Goal: Task Accomplishment & Management: Manage account settings

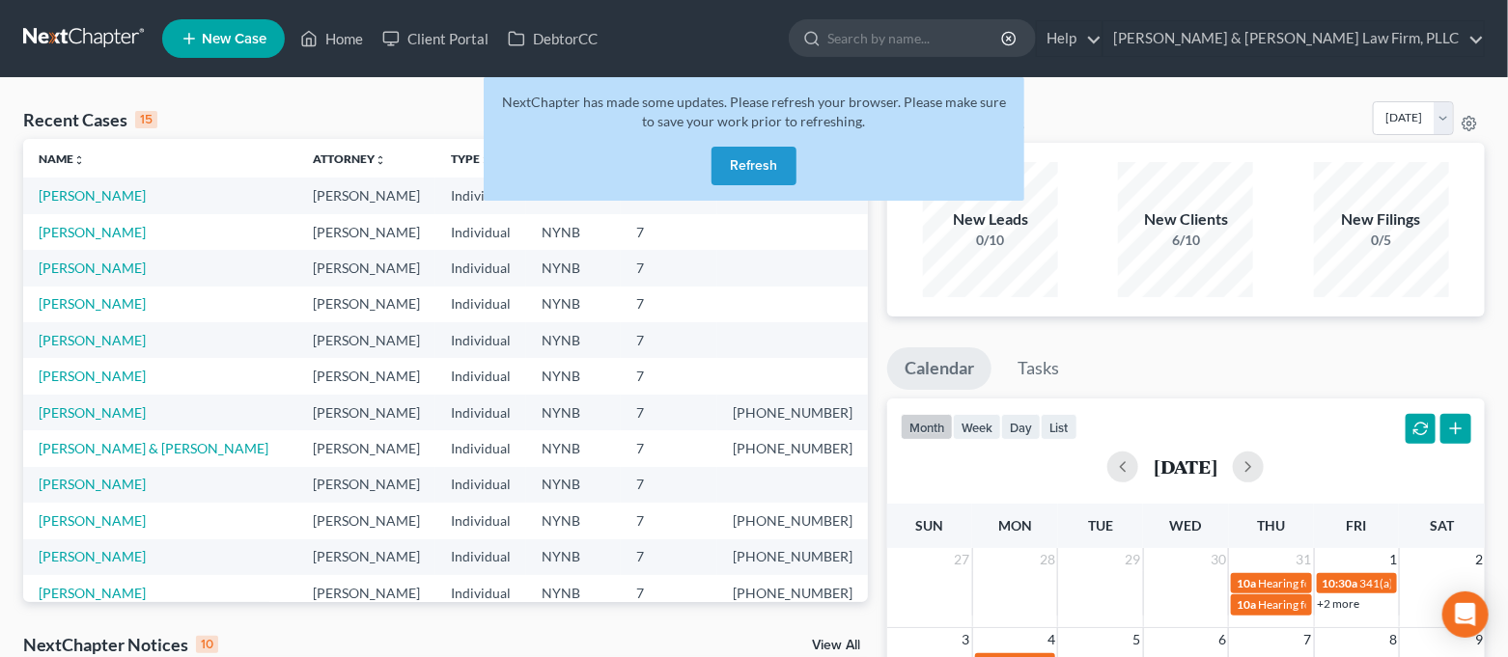
click at [742, 168] on button "Refresh" at bounding box center [753, 166] width 85 height 39
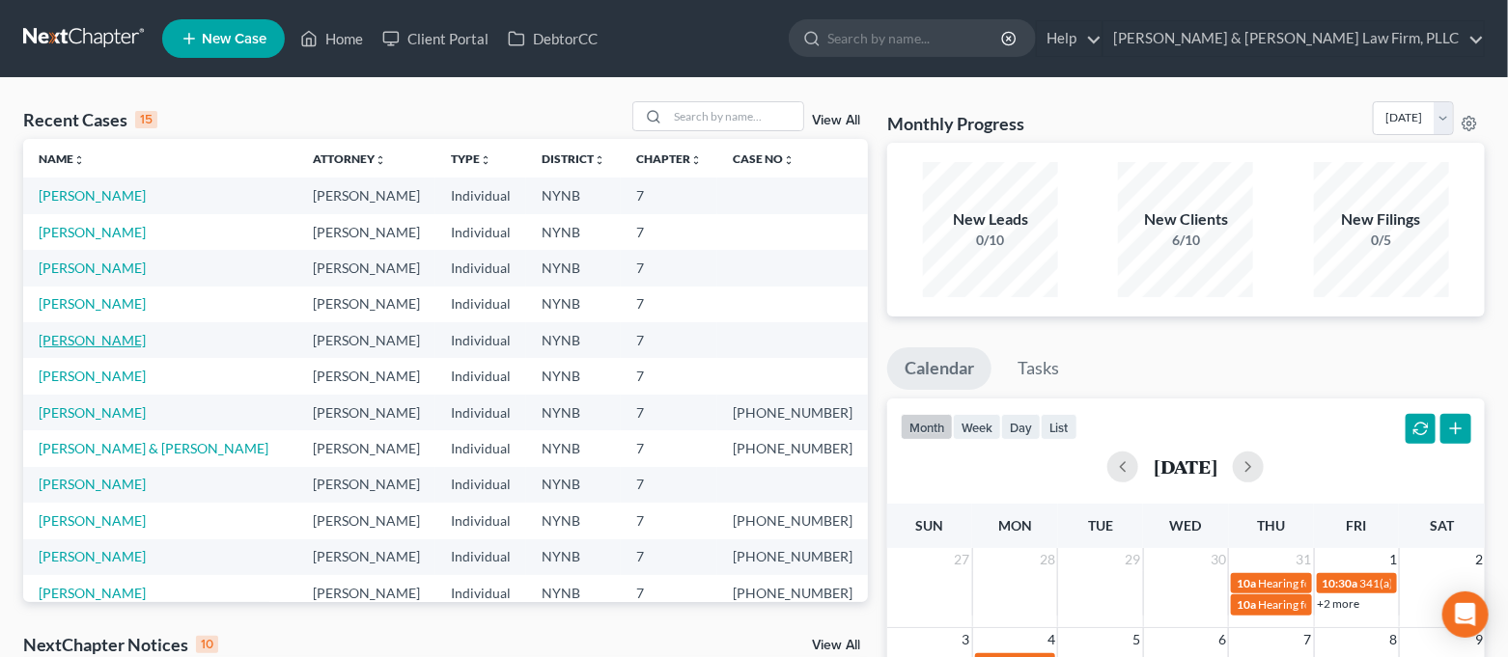
click at [98, 339] on link "[PERSON_NAME]" at bounding box center [92, 340] width 107 height 16
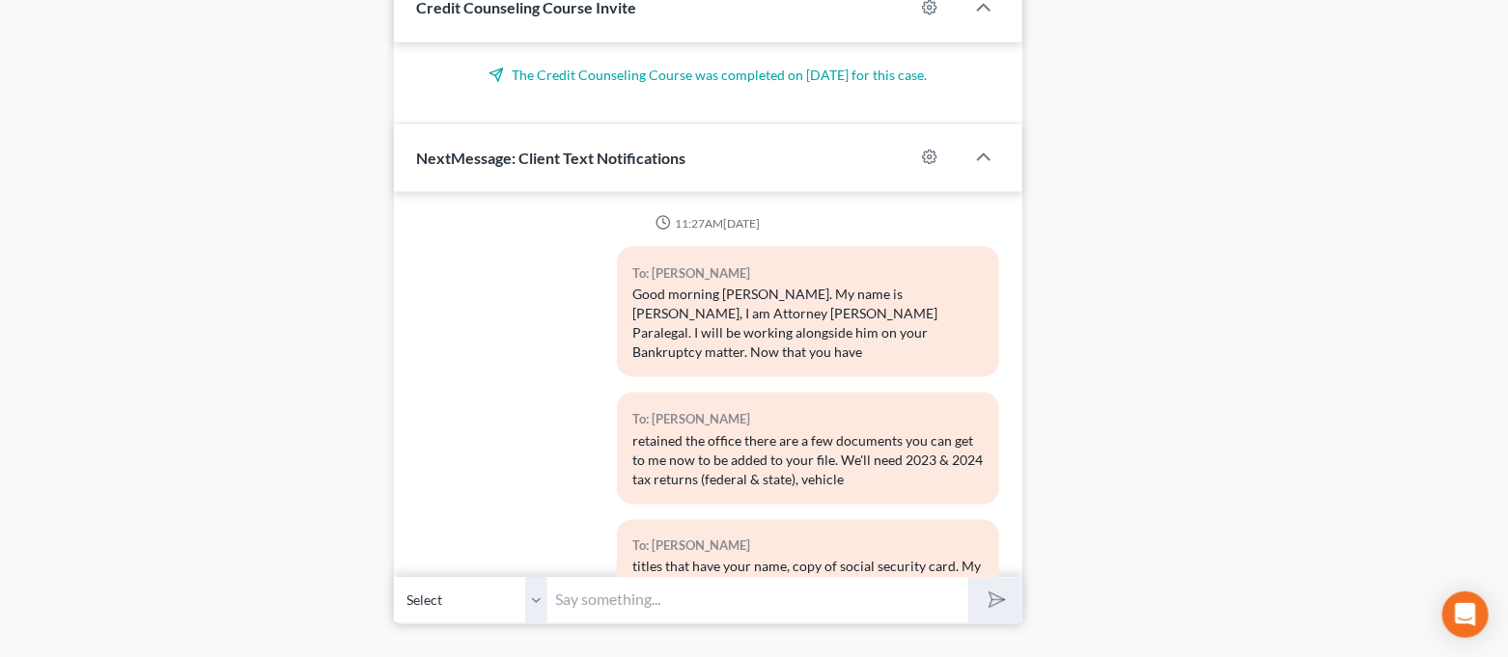
scroll to position [6862, 0]
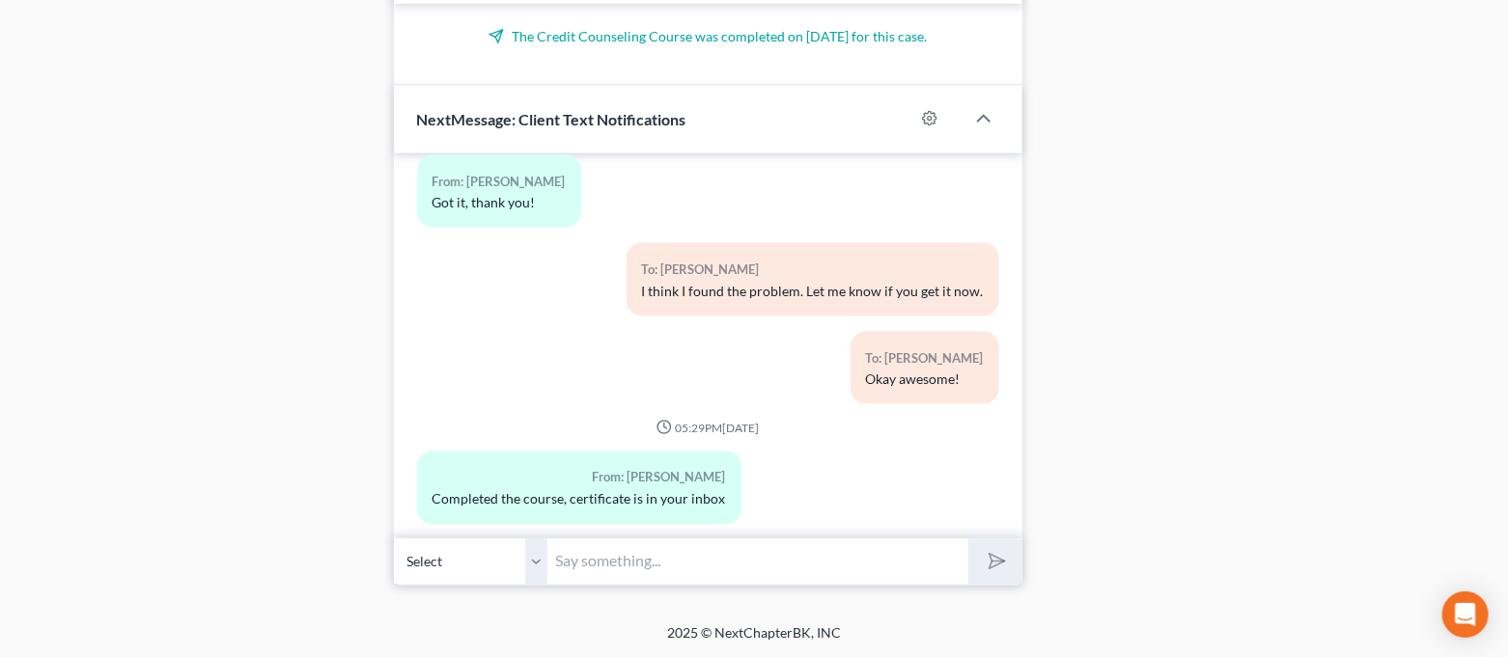
click at [655, 552] on input "text" at bounding box center [758, 562] width 421 height 47
type input "Perfect, thank you for getting that done!"
click at [968, 540] on button "submit" at bounding box center [994, 562] width 53 height 45
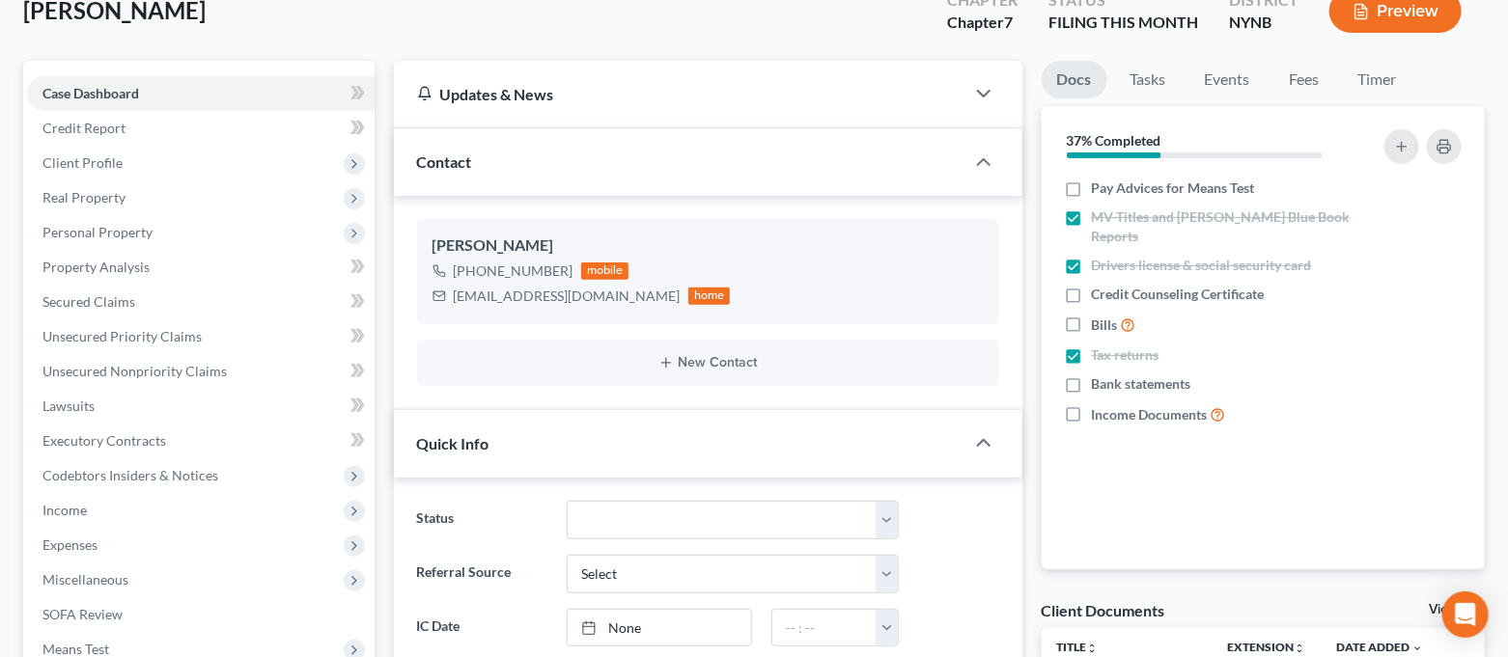
scroll to position [0, 0]
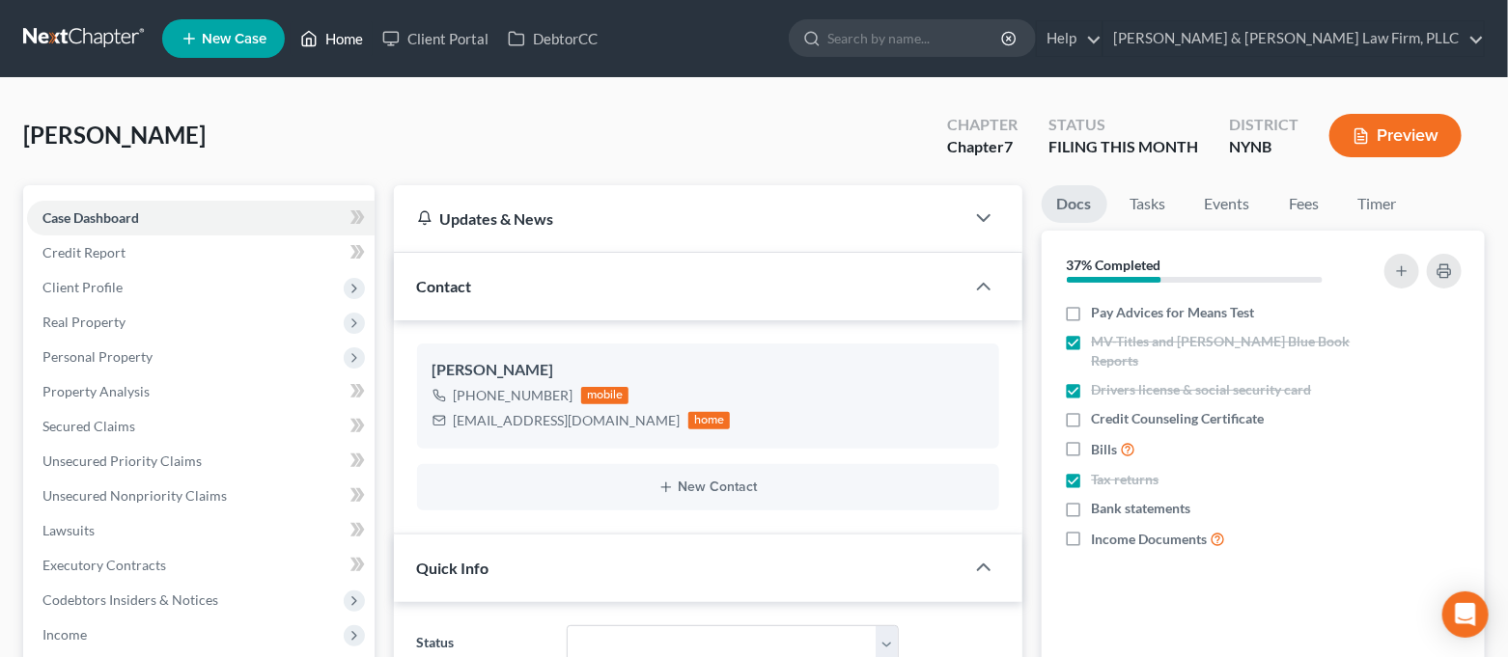
click at [317, 46] on icon at bounding box center [308, 38] width 17 height 23
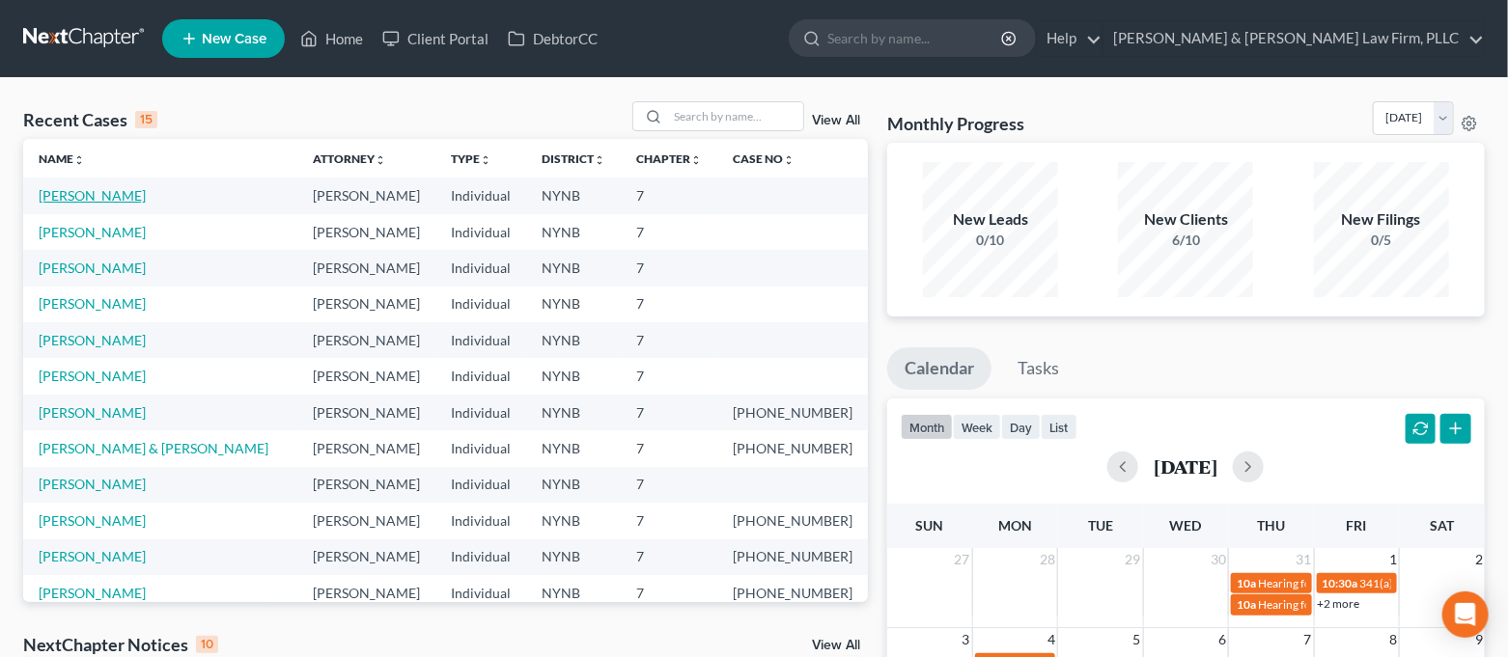
click at [90, 199] on link "[PERSON_NAME]" at bounding box center [92, 195] width 107 height 16
select select "4"
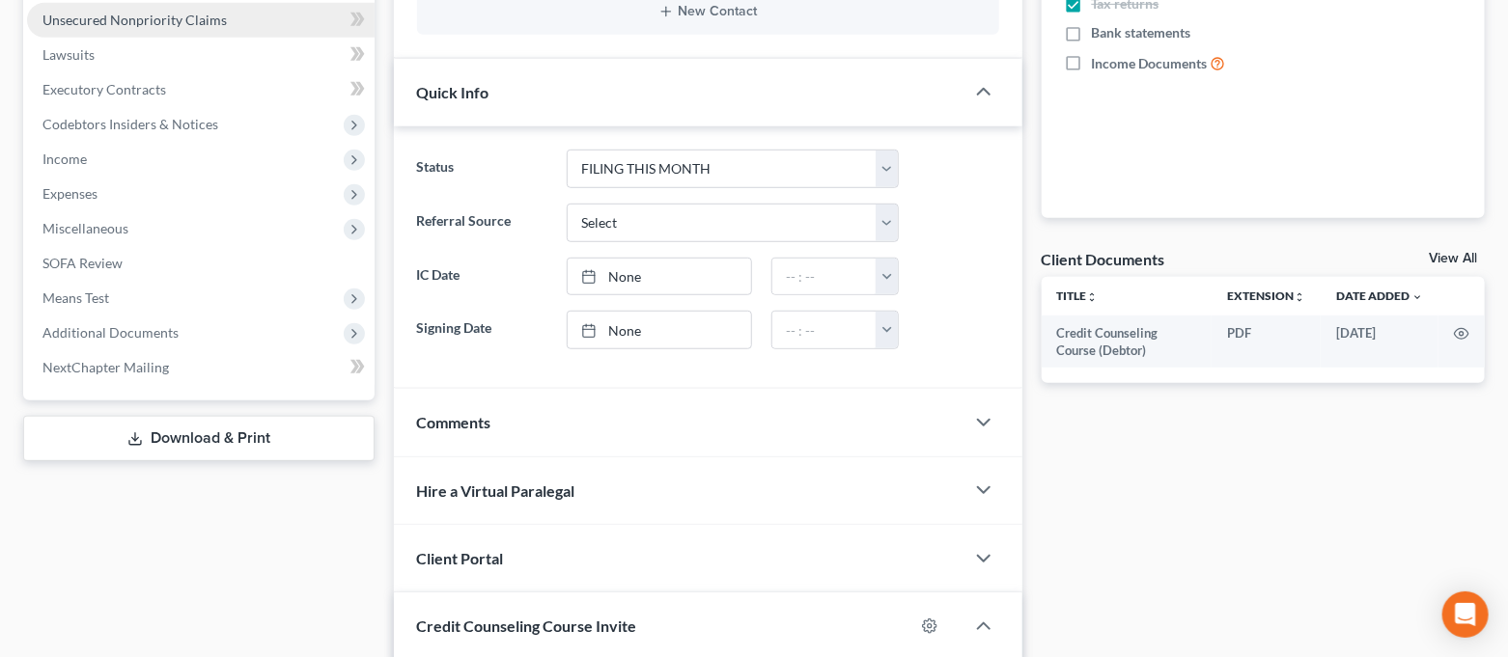
scroll to position [515, 0]
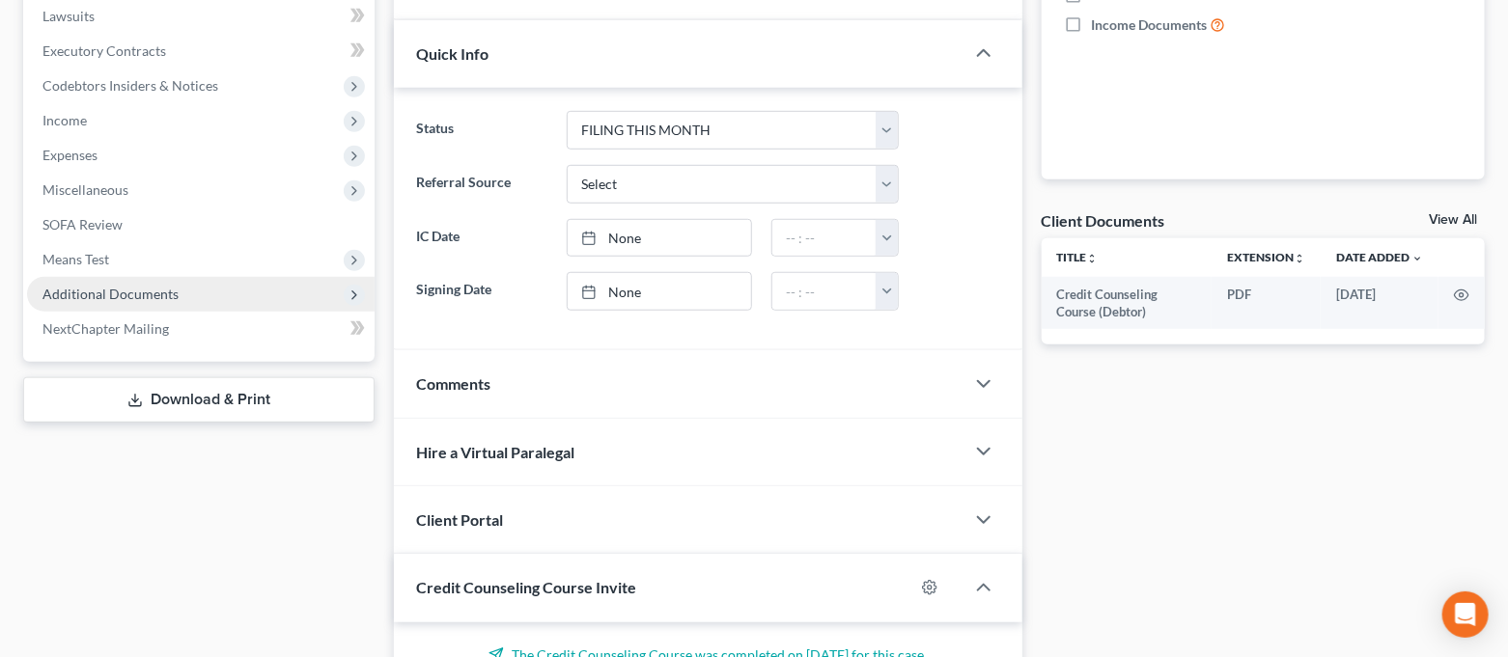
click at [143, 287] on span "Additional Documents" at bounding box center [110, 294] width 136 height 16
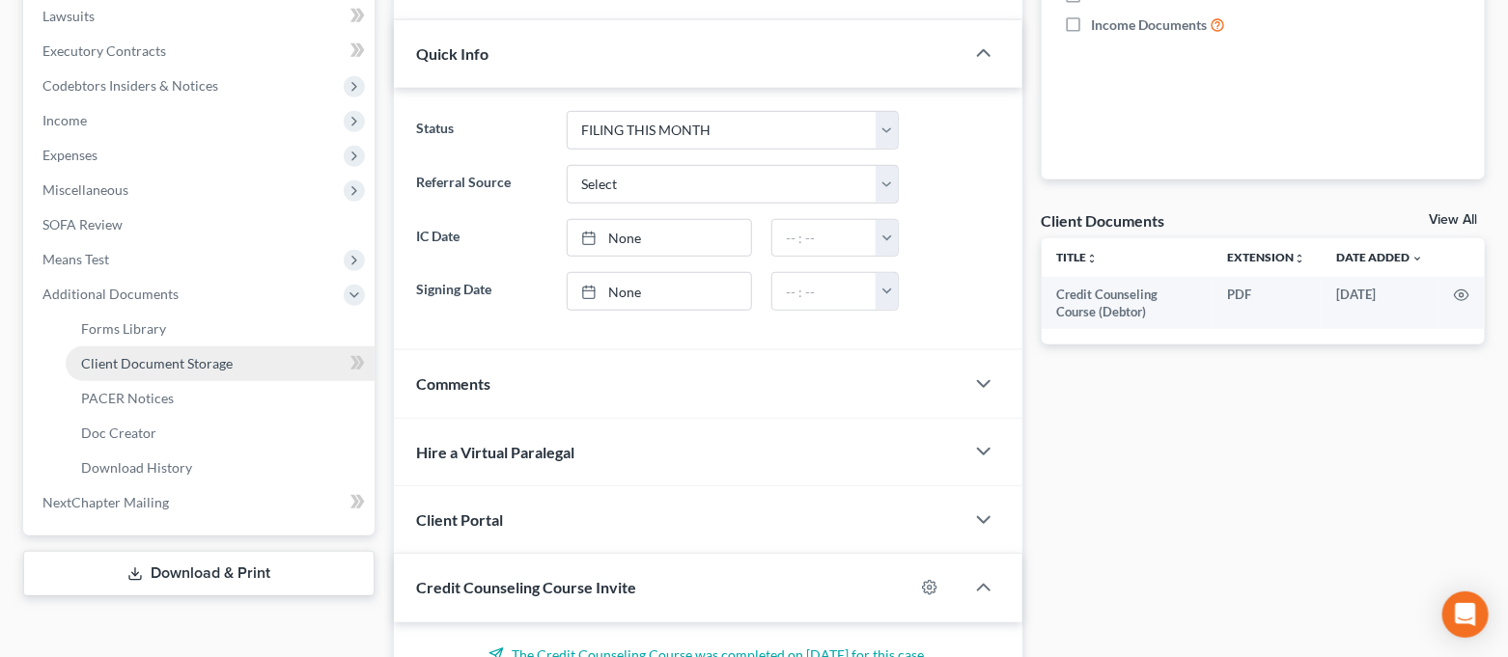
click at [153, 367] on span "Client Document Storage" at bounding box center [157, 363] width 152 height 16
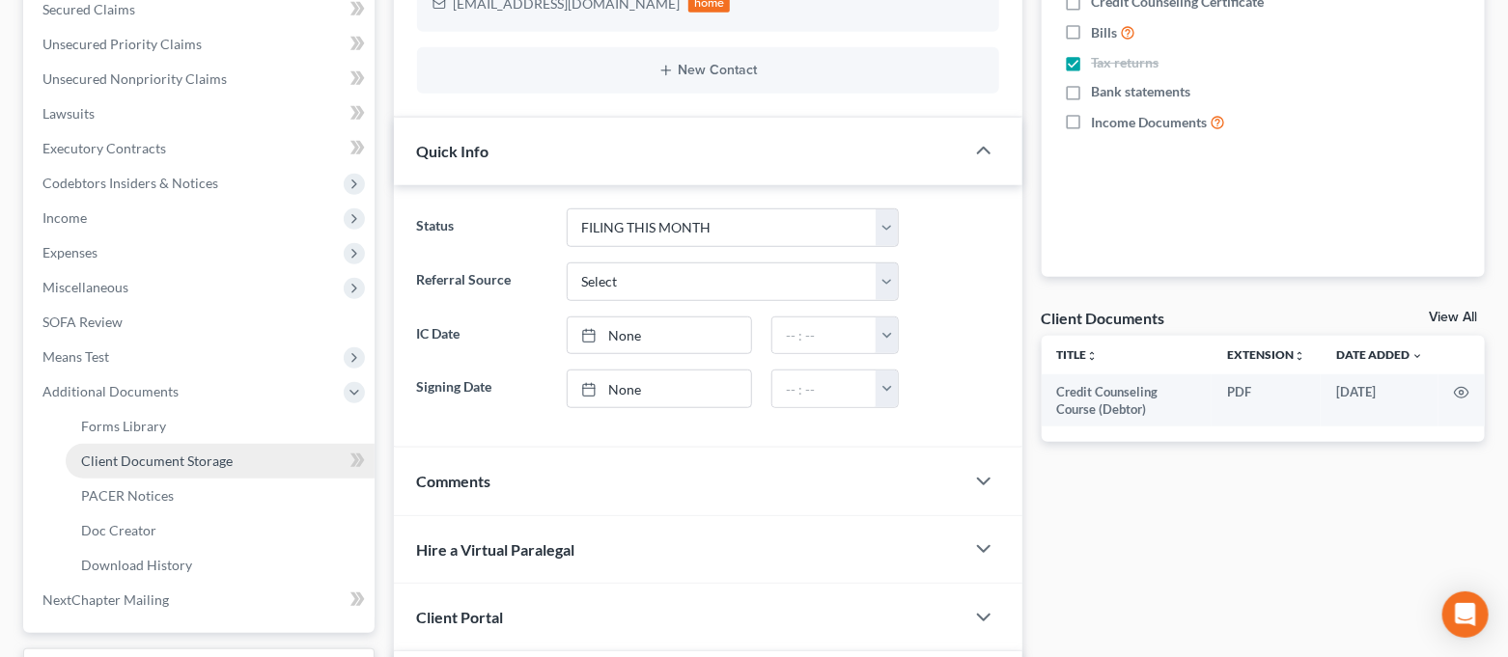
select select "1"
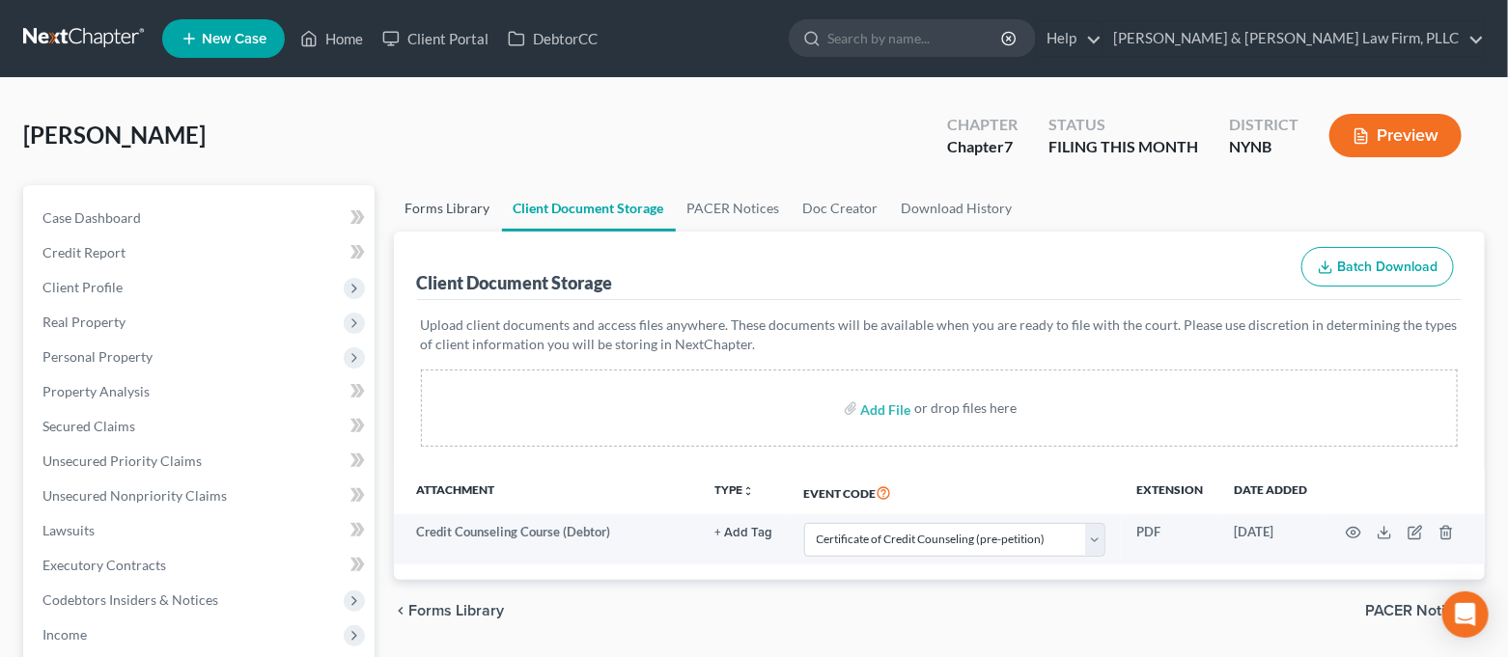
click at [427, 218] on link "Forms Library" at bounding box center [448, 208] width 108 height 46
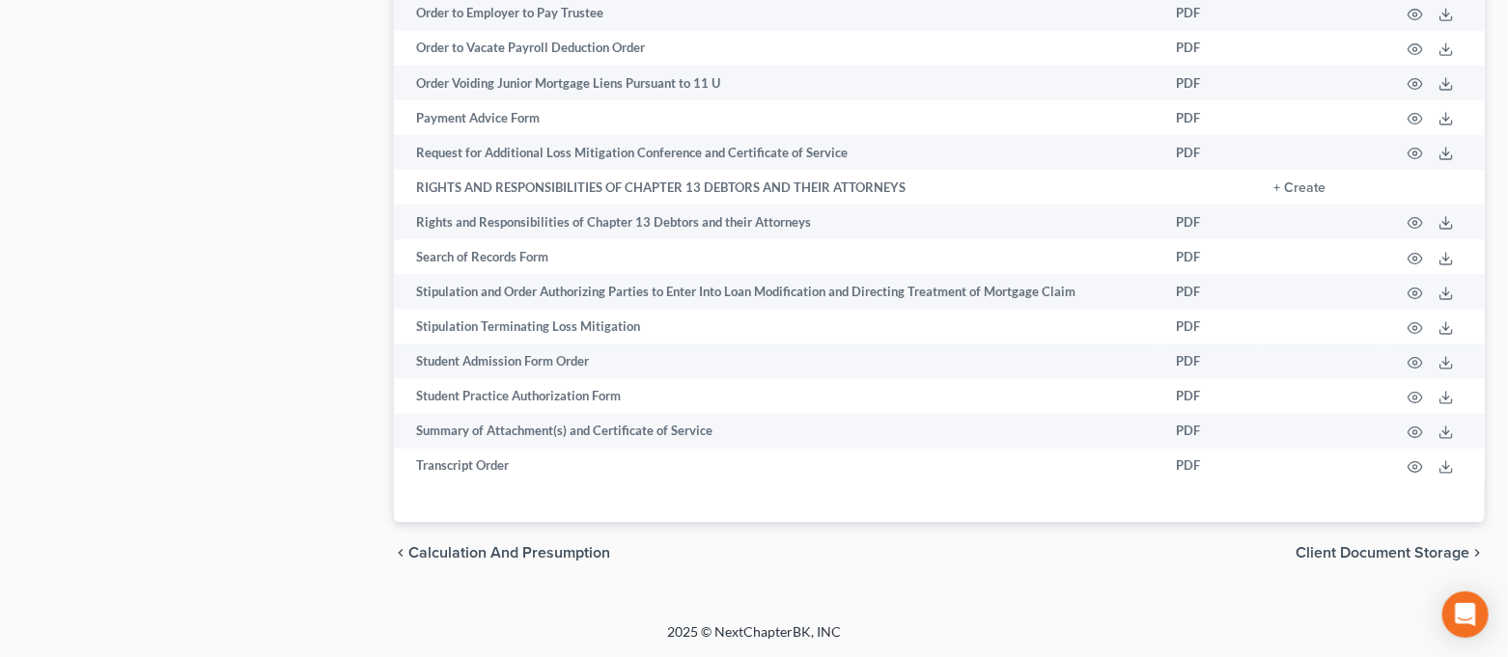
scroll to position [3021, 0]
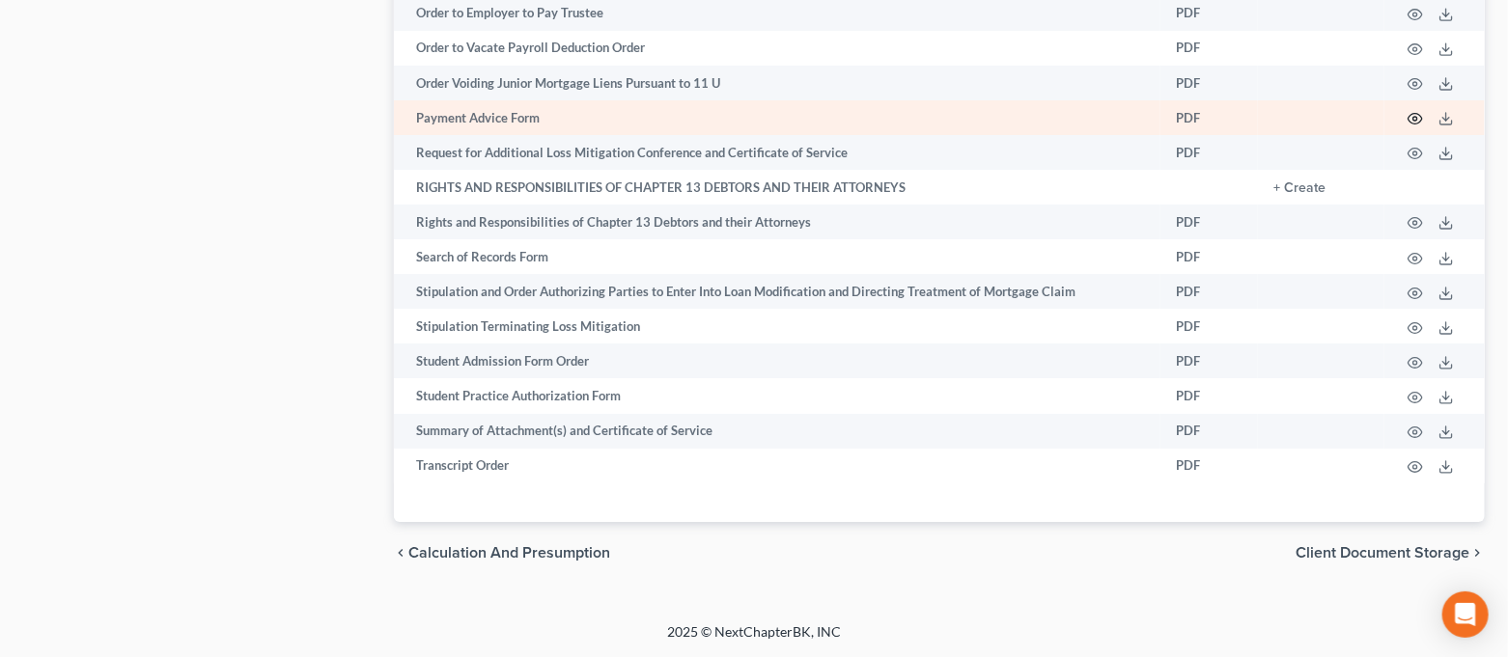
click at [1412, 125] on icon "button" at bounding box center [1414, 118] width 15 height 15
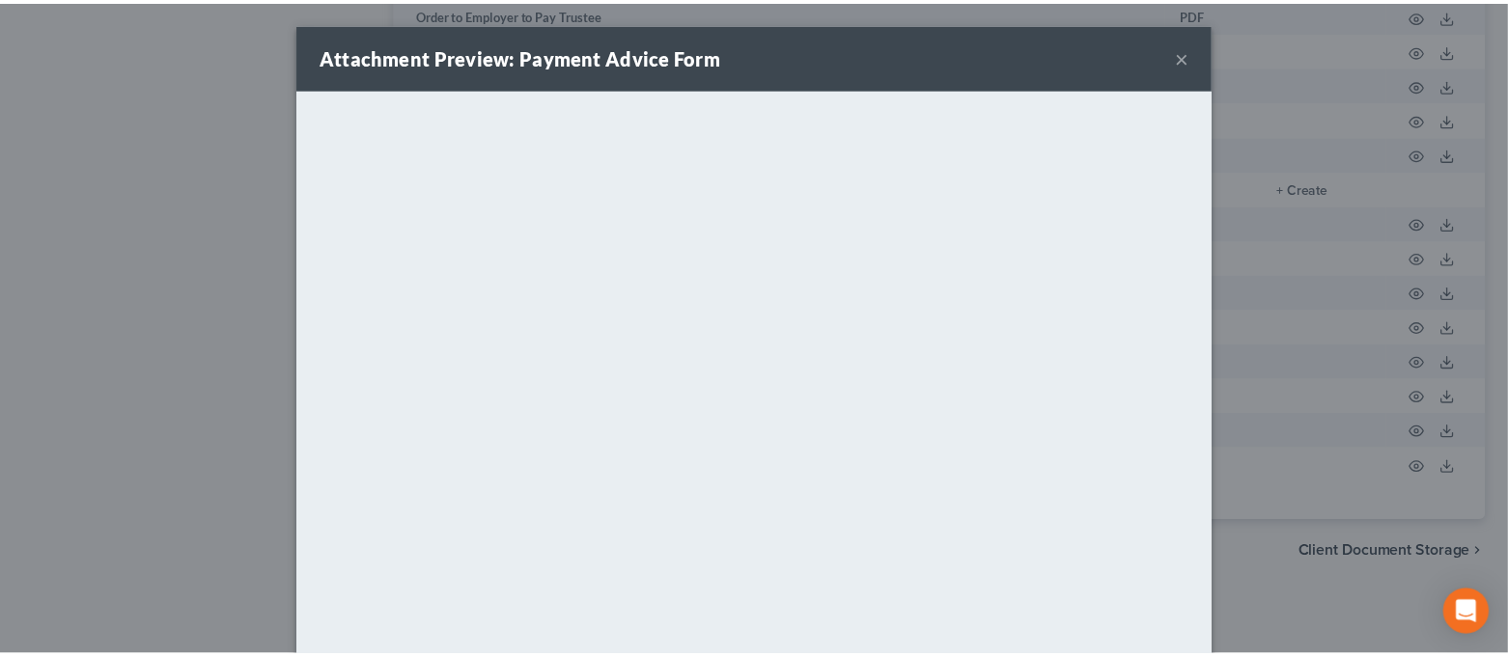
scroll to position [150, 0]
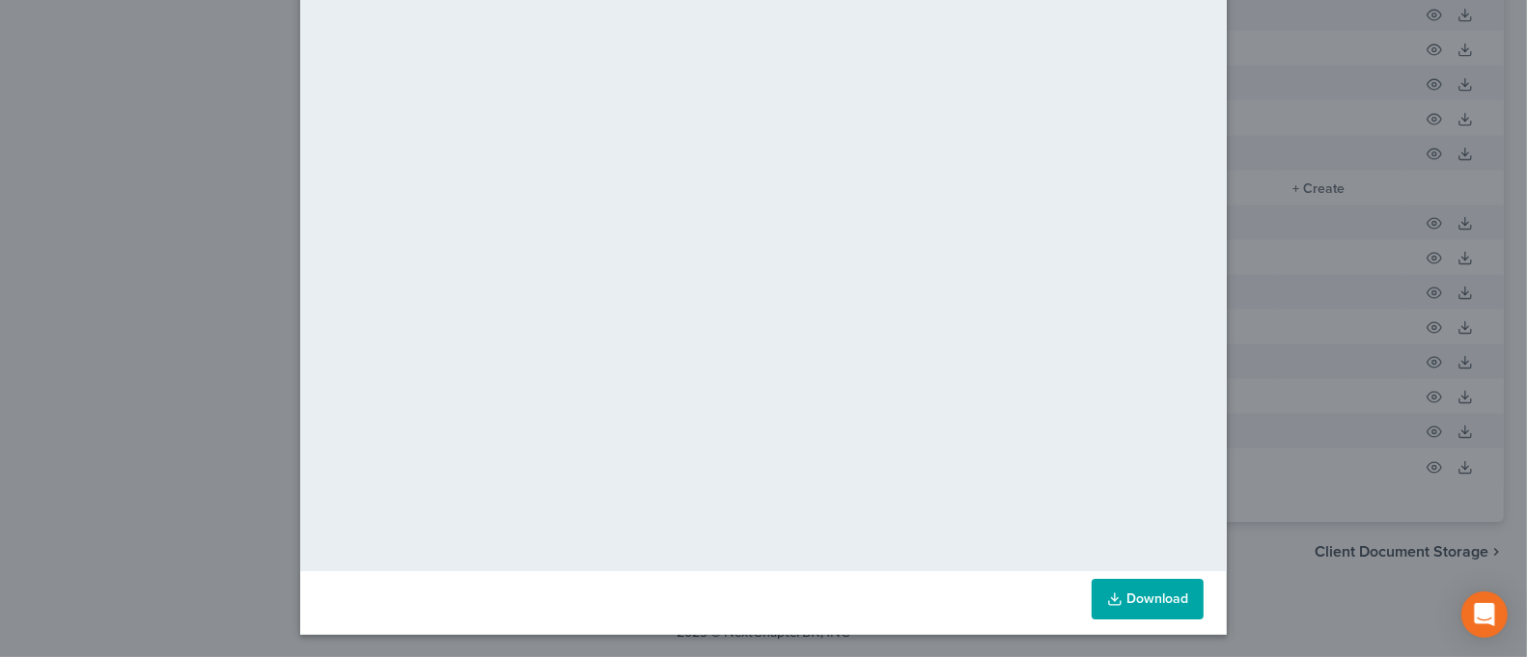
click at [1127, 592] on link "Download" at bounding box center [1148, 599] width 112 height 41
click at [234, 179] on div "Attachment Preview: Payment Advice Form × <object ng-attr-data='[URL][DOMAIN_NA…" at bounding box center [763, 328] width 1527 height 657
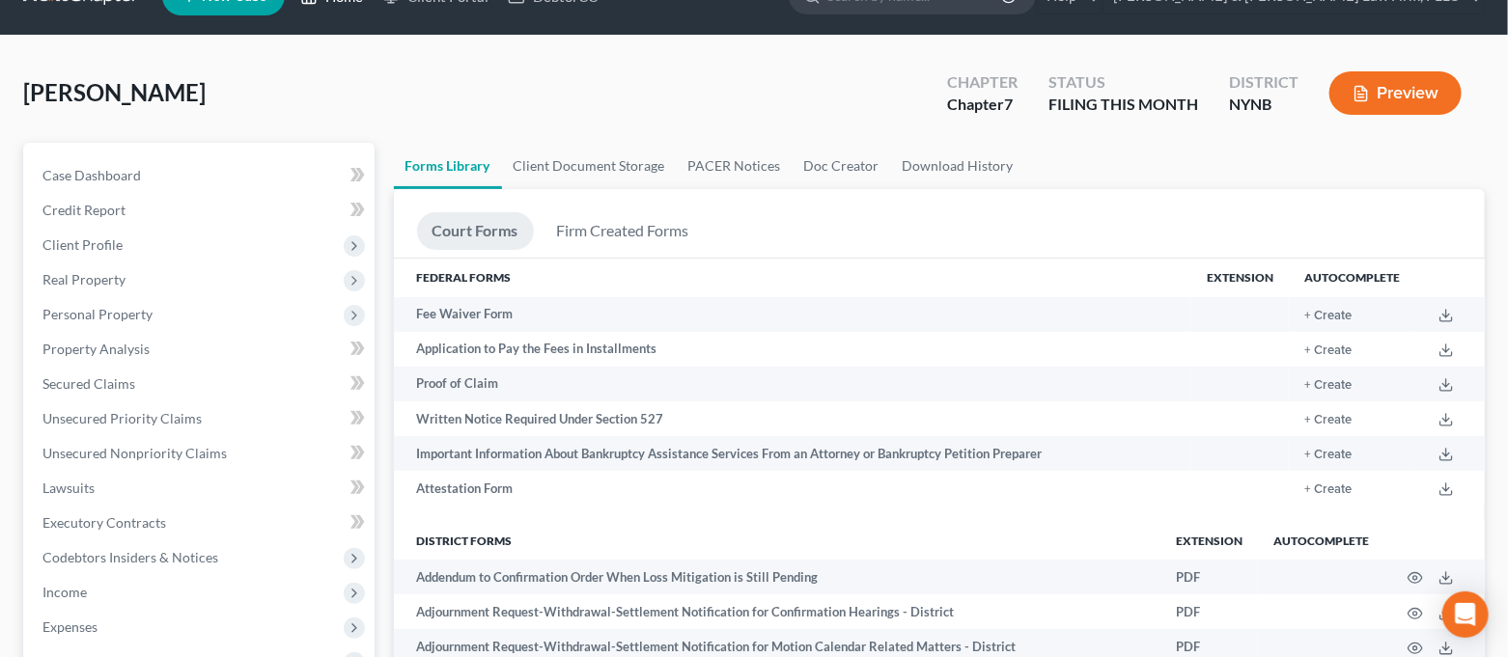
scroll to position [0, 0]
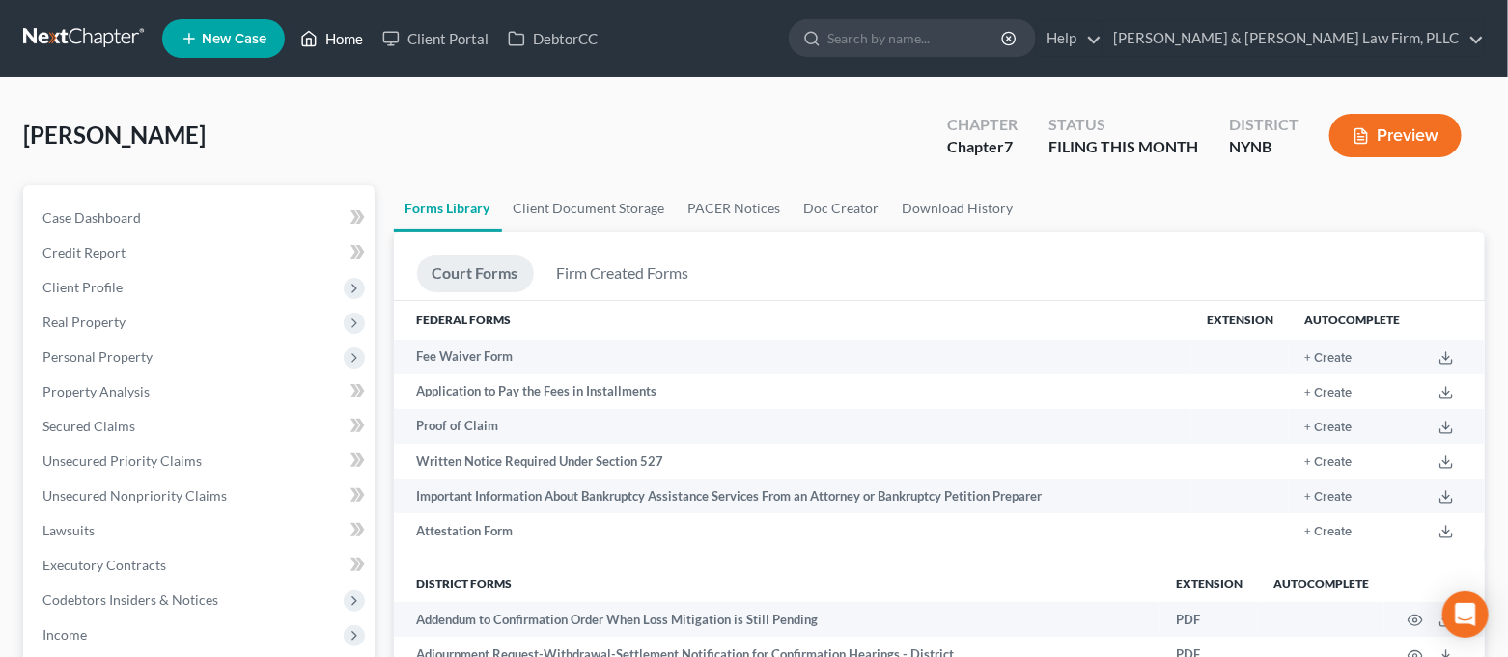
click at [347, 46] on link "Home" at bounding box center [332, 38] width 82 height 35
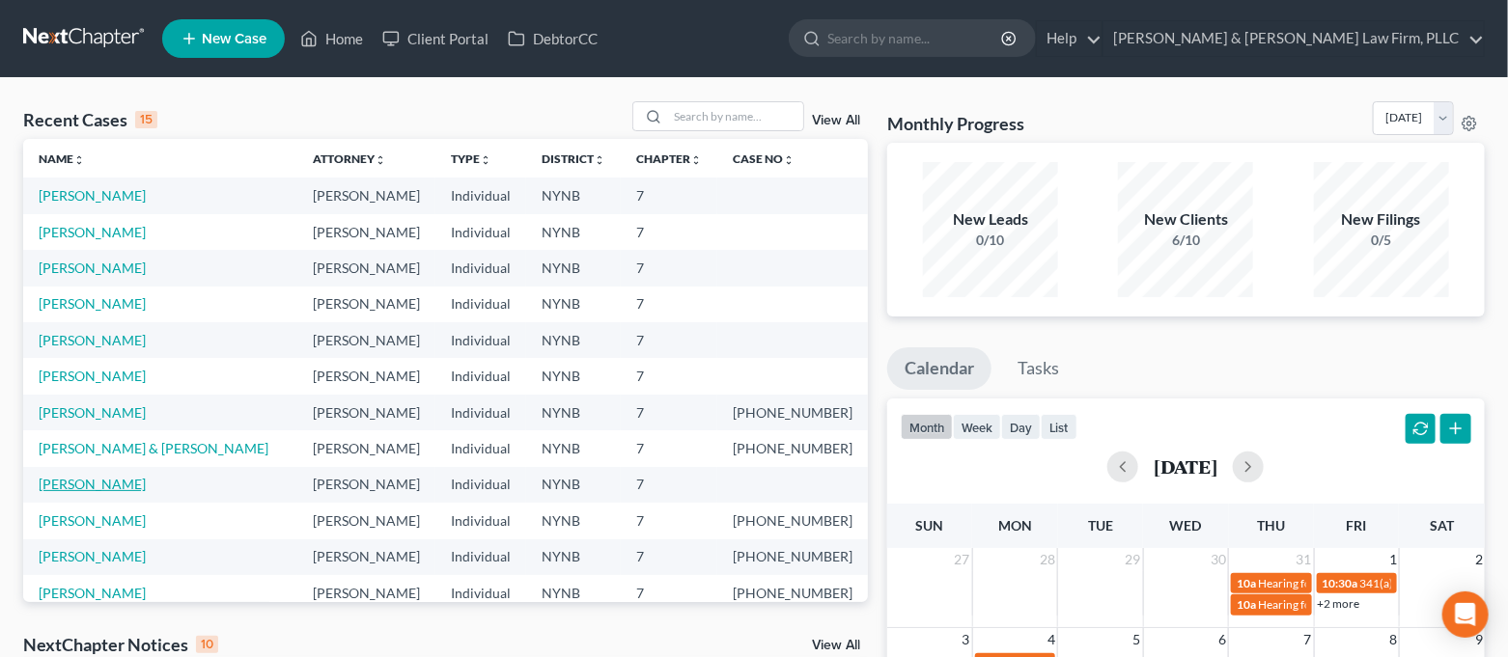
click at [120, 480] on link "[PERSON_NAME]" at bounding box center [92, 484] width 107 height 16
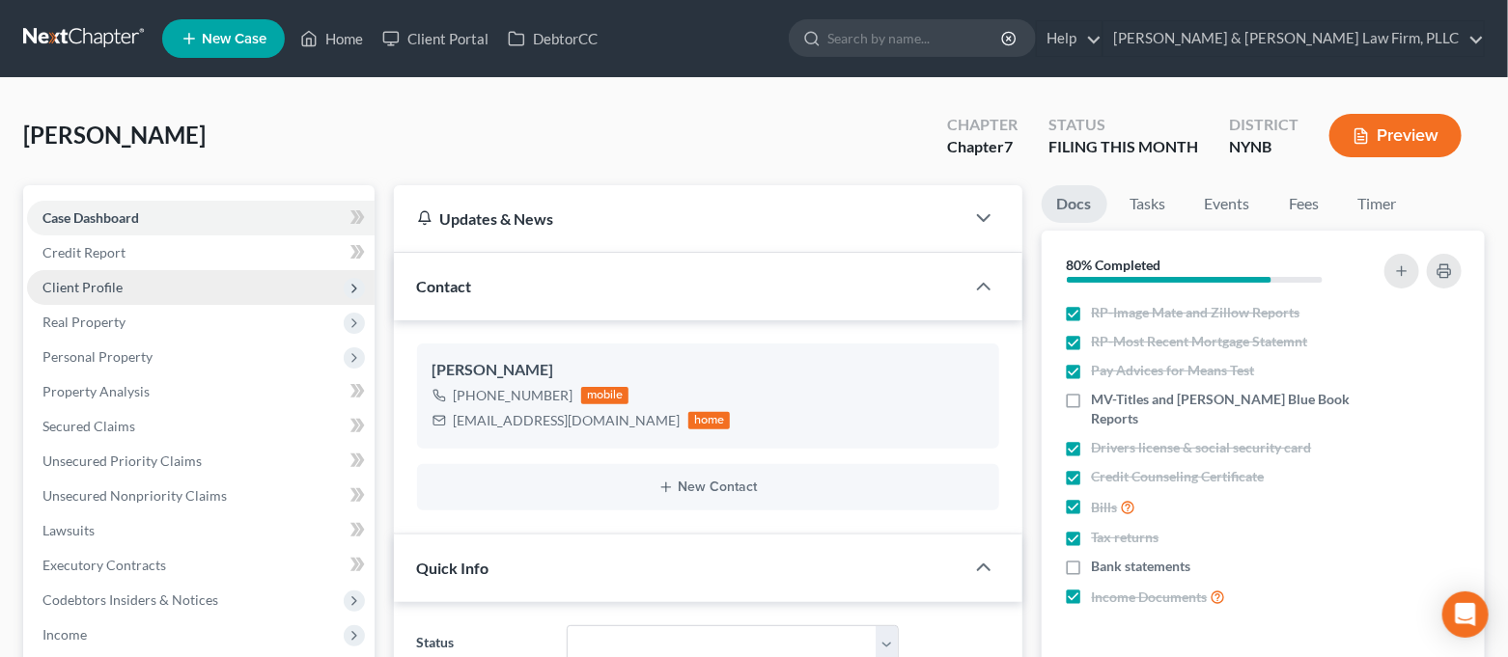
click at [130, 289] on span "Client Profile" at bounding box center [201, 287] width 348 height 35
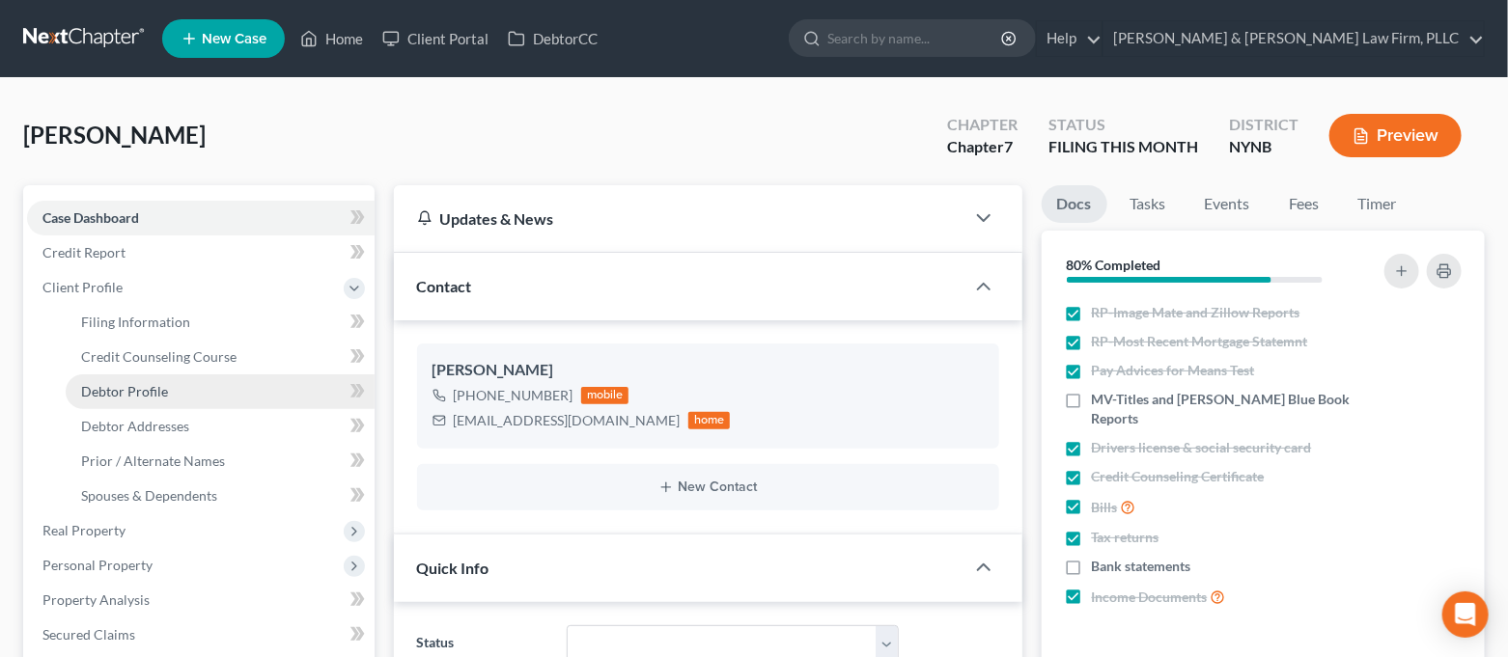
click at [170, 387] on link "Debtor Profile" at bounding box center [220, 392] width 309 height 35
select select "0"
select select "1"
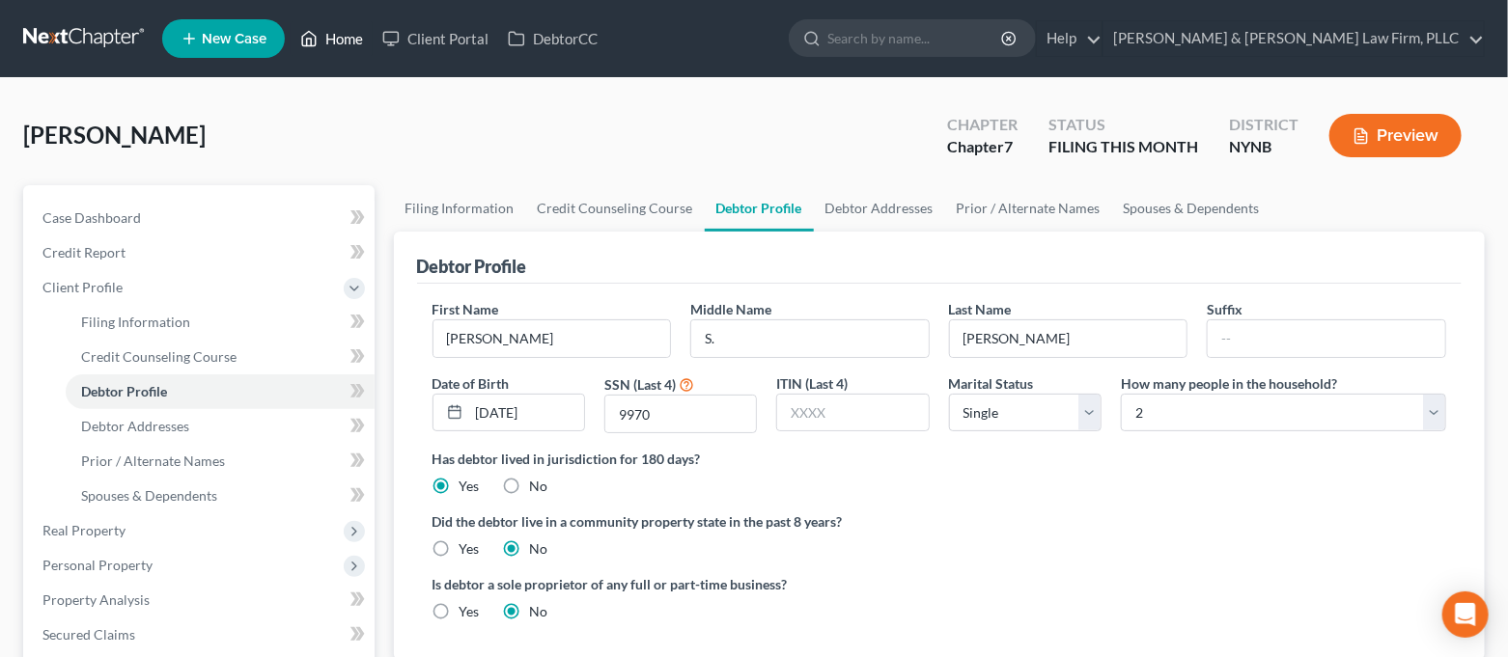
click at [328, 40] on link "Home" at bounding box center [332, 38] width 82 height 35
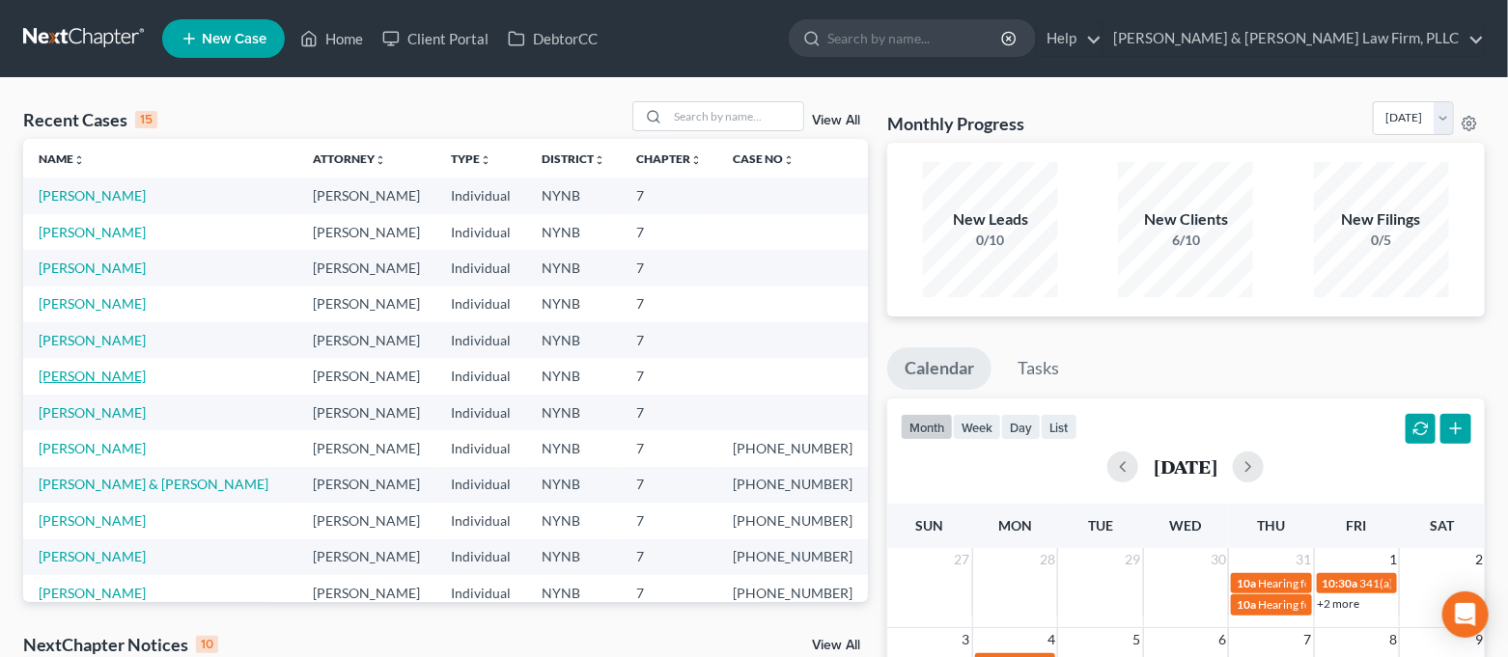
click at [108, 373] on link "[PERSON_NAME]" at bounding box center [92, 376] width 107 height 16
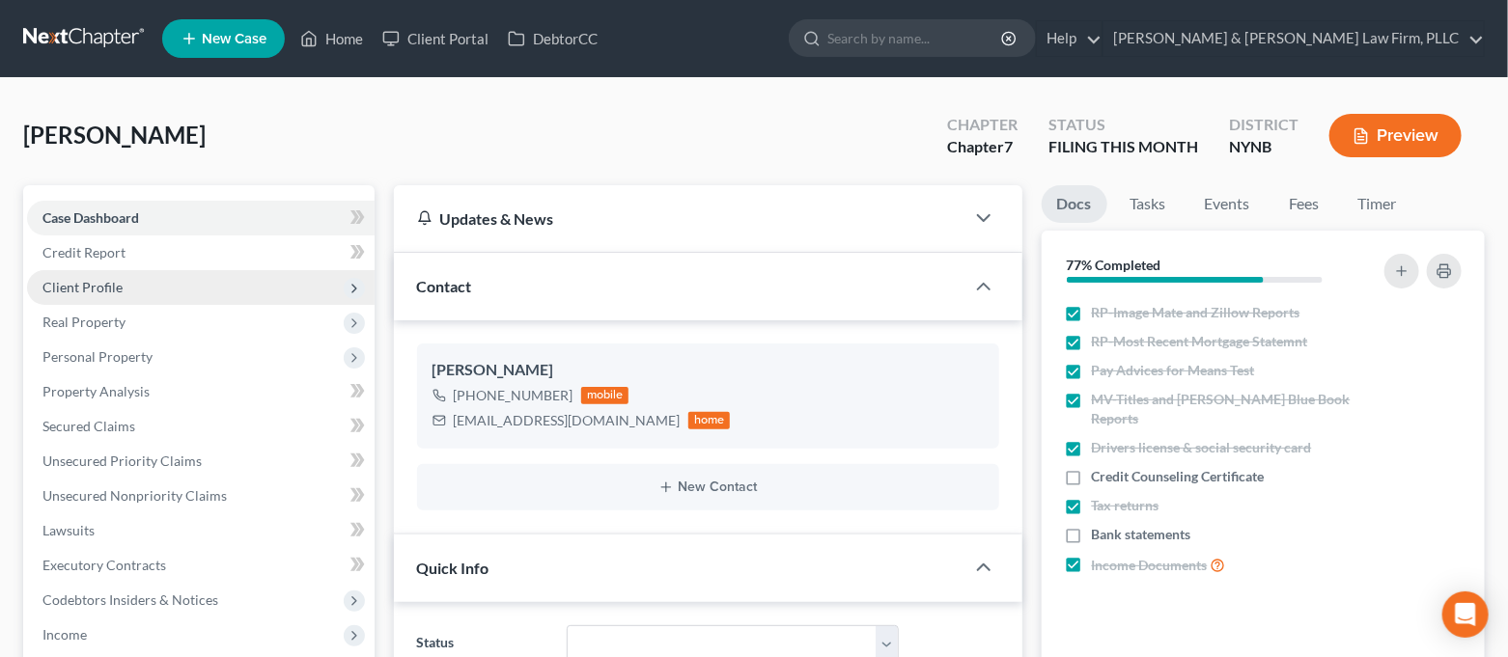
click at [136, 291] on span "Client Profile" at bounding box center [201, 287] width 348 height 35
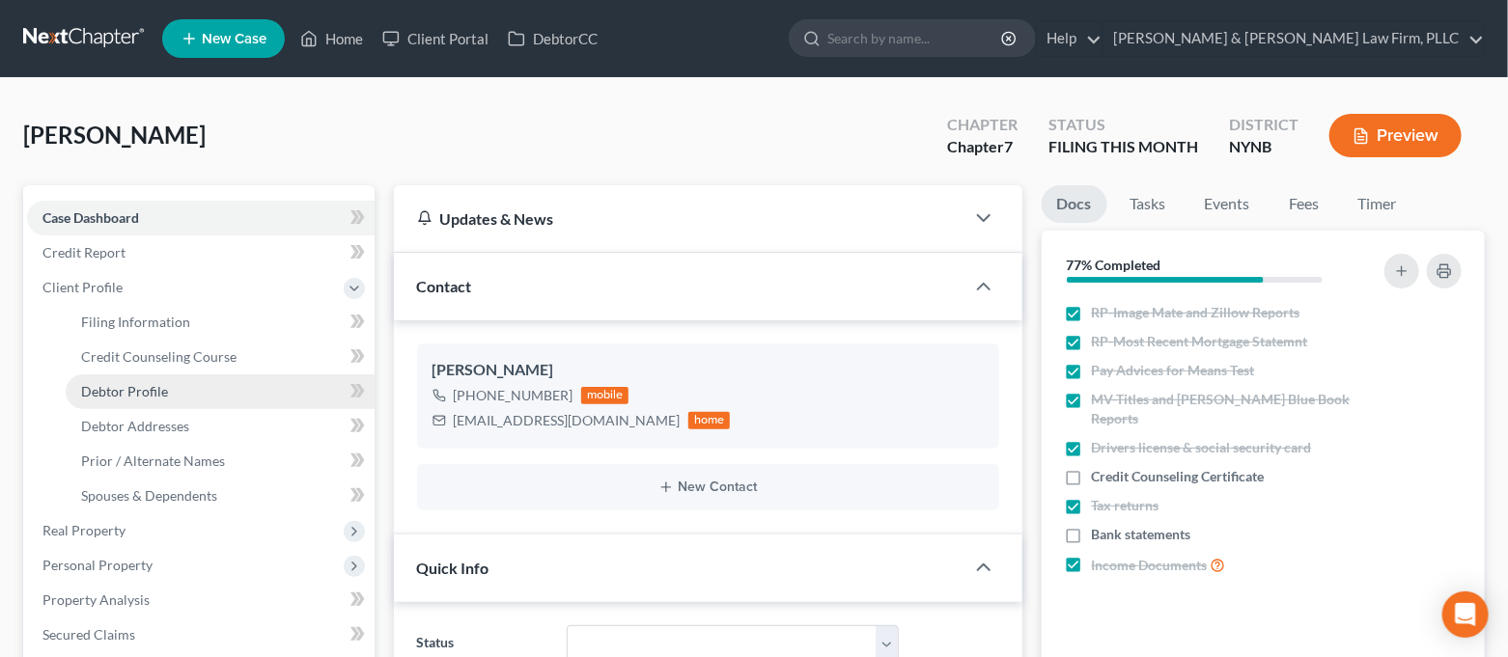
click at [162, 384] on span "Debtor Profile" at bounding box center [124, 391] width 87 height 16
select select "3"
select select "0"
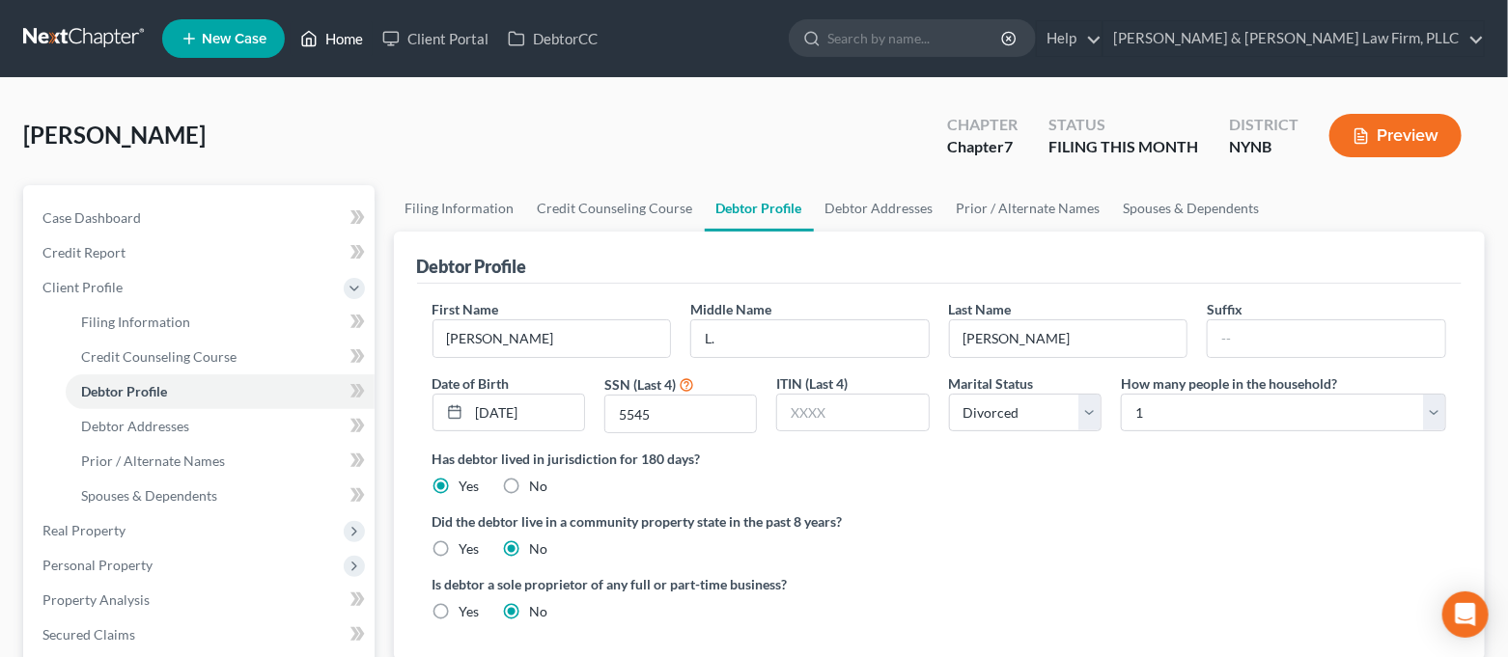
click at [300, 27] on link "Home" at bounding box center [332, 38] width 82 height 35
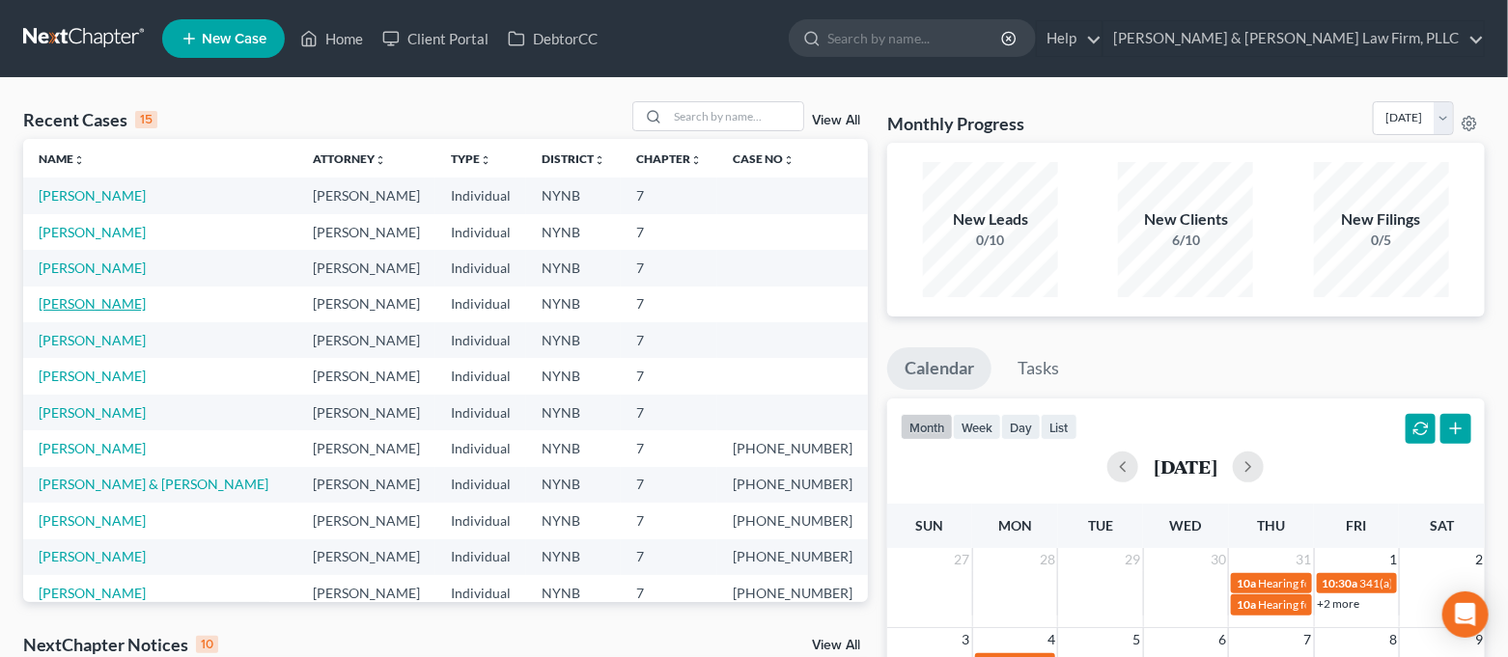
click at [84, 302] on link "[PERSON_NAME]" at bounding box center [92, 303] width 107 height 16
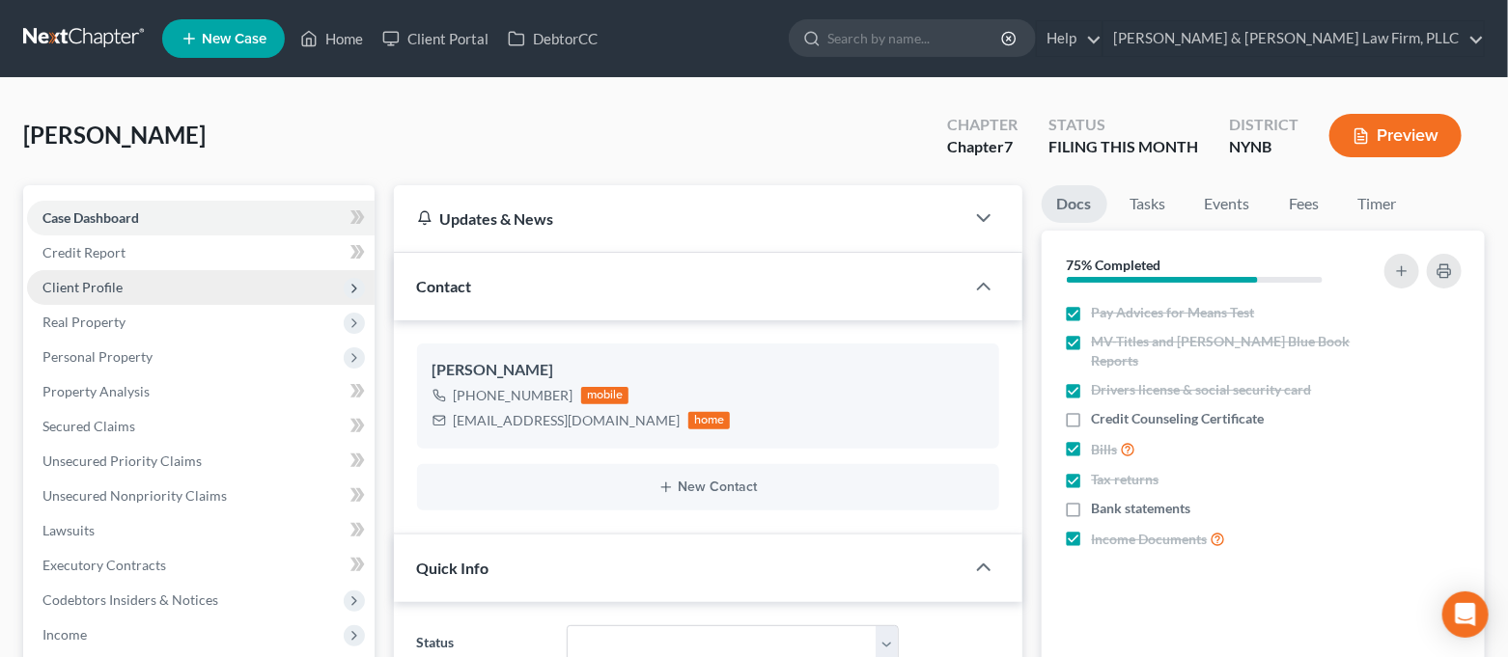
scroll to position [4460, 0]
click at [150, 285] on span "Client Profile" at bounding box center [201, 287] width 348 height 35
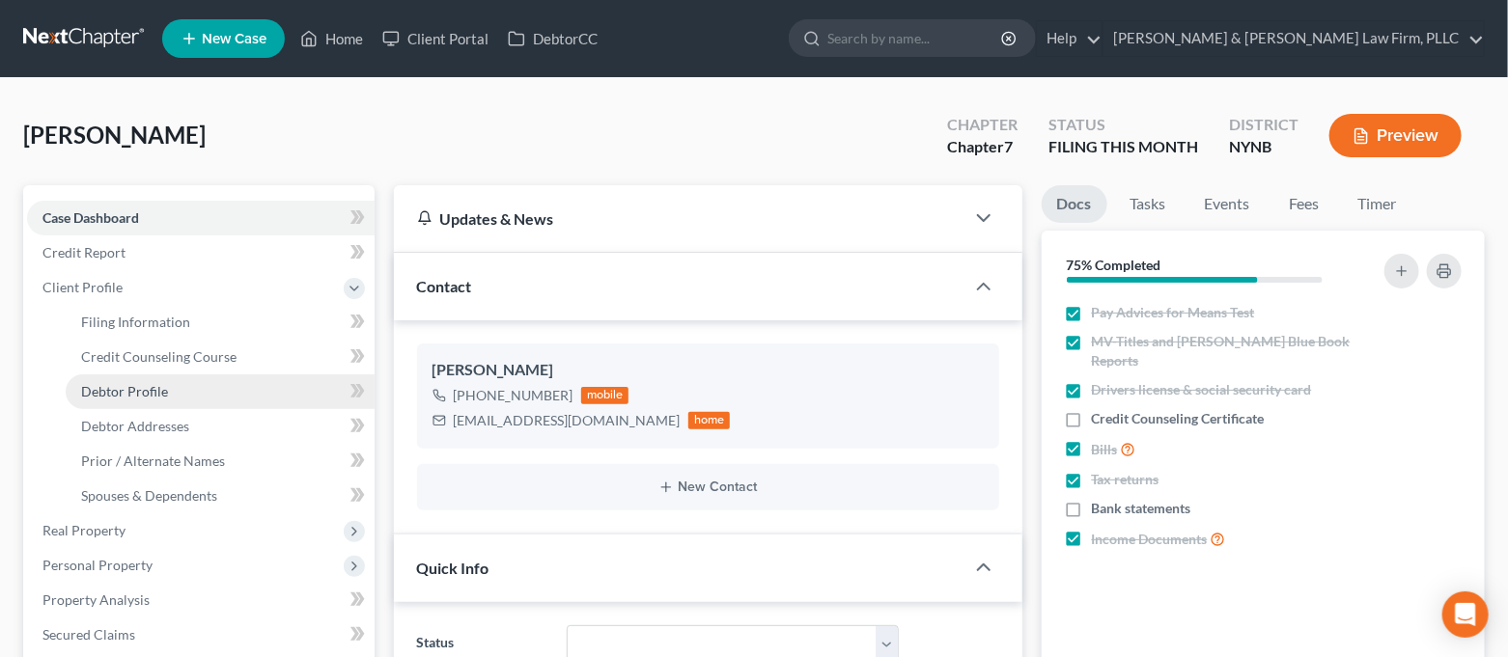
click at [174, 390] on link "Debtor Profile" at bounding box center [220, 392] width 309 height 35
select select "0"
